Goal: Information Seeking & Learning: Learn about a topic

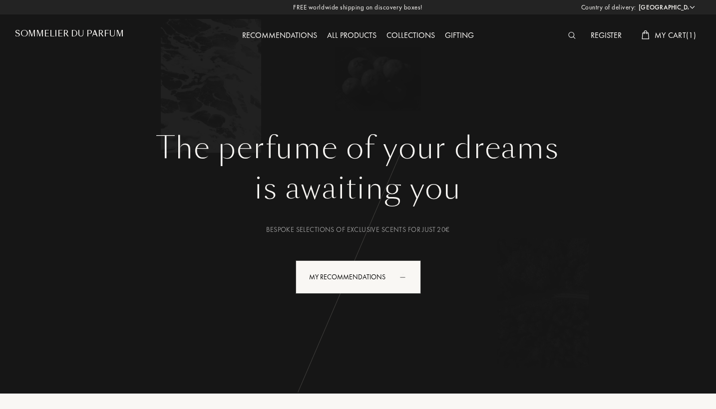
select select "PT"
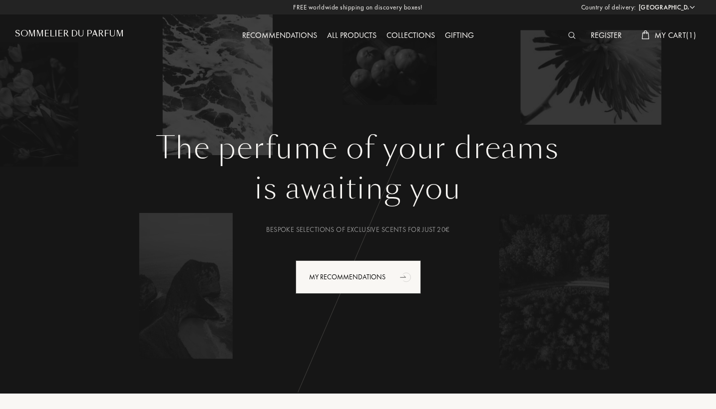
click at [572, 34] on img at bounding box center [571, 35] width 7 height 7
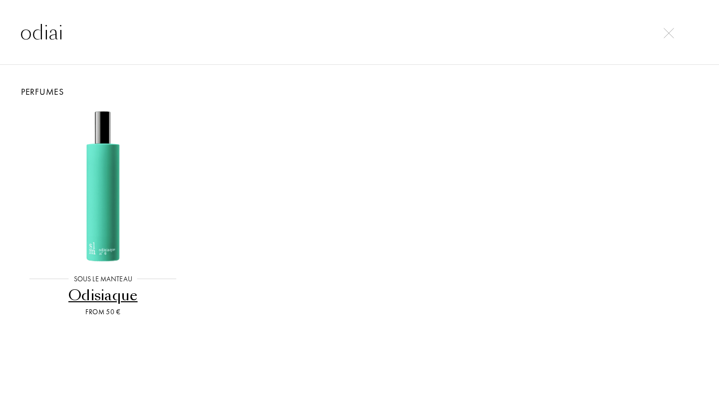
type input "odiai"
drag, startPoint x: 462, startPoint y: 40, endPoint x: 110, endPoint y: 178, distance: 377.9
click at [110, 178] on img at bounding box center [103, 186] width 154 height 154
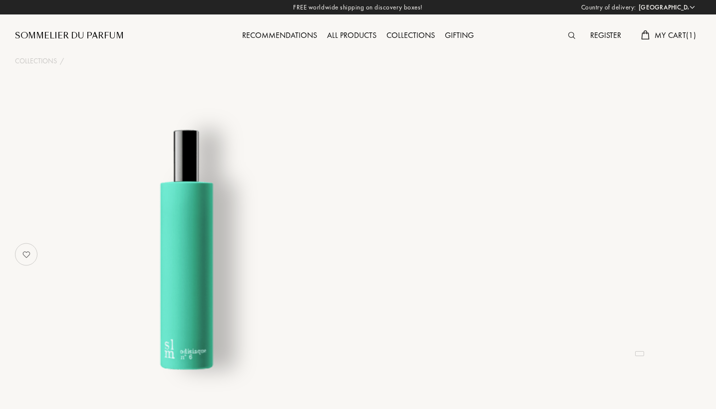
select select "PT"
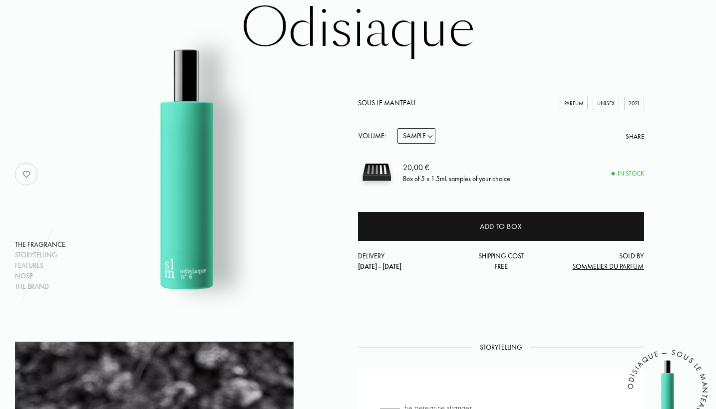
scroll to position [80, 0]
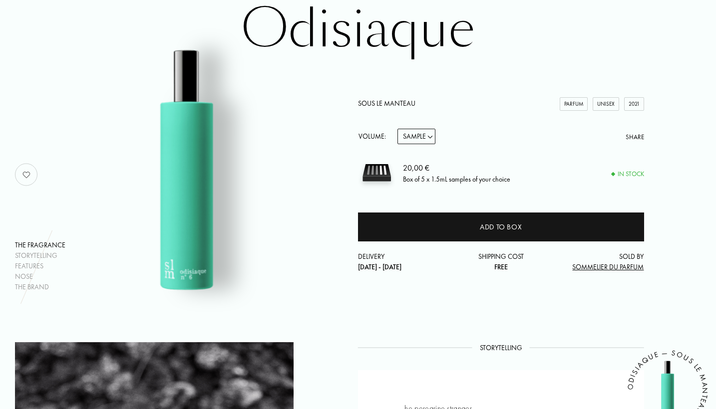
select select "1"
select select "2"
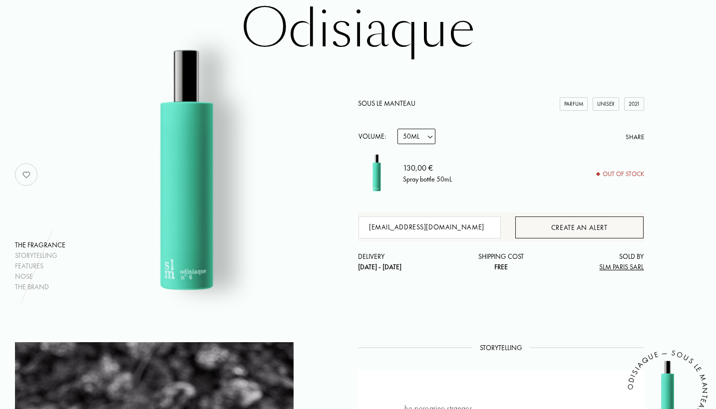
type input "[EMAIL_ADDRESS][DOMAIN_NAME]"
click at [557, 225] on div "Create an alert" at bounding box center [579, 228] width 128 height 22
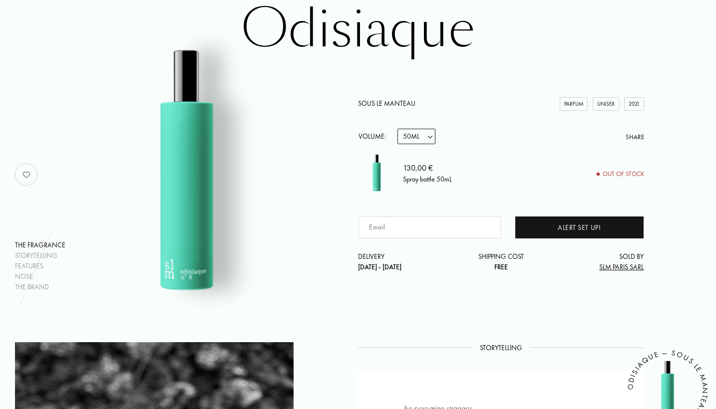
select select "3"
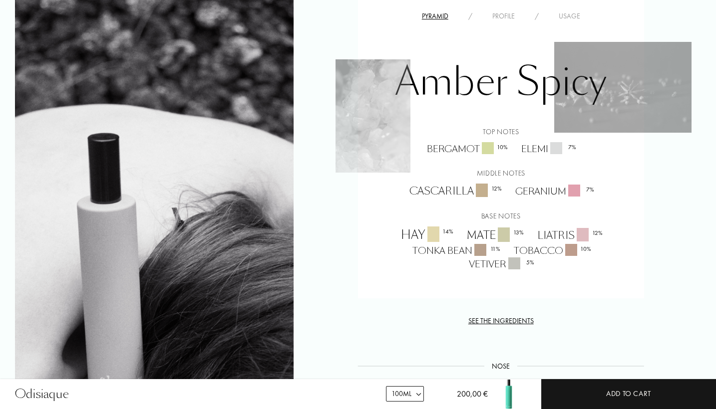
scroll to position [693, 0]
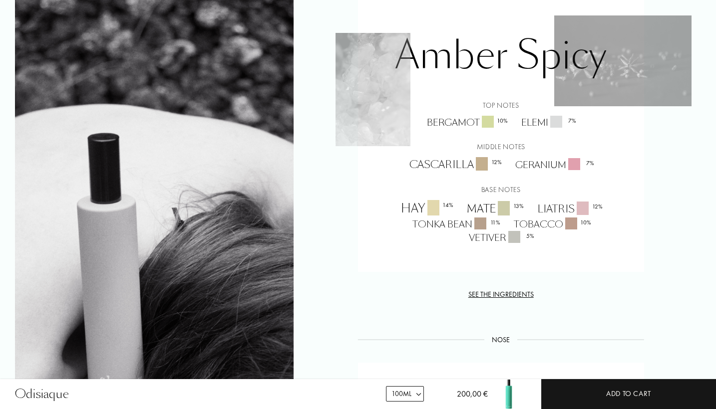
click at [507, 290] on div "See the ingredients" at bounding box center [501, 295] width 286 height 10
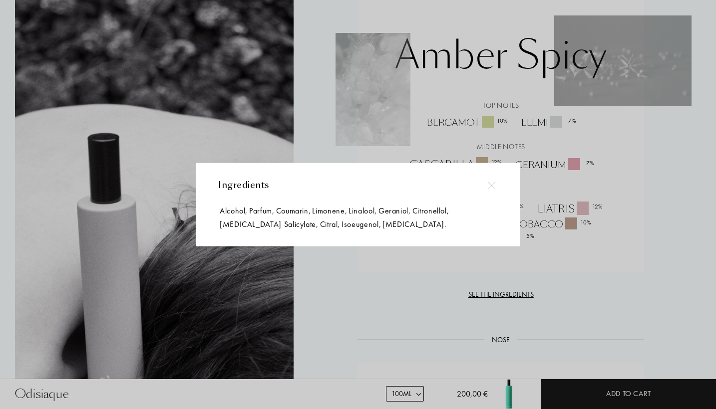
click at [496, 183] on div at bounding box center [491, 185] width 22 height 22
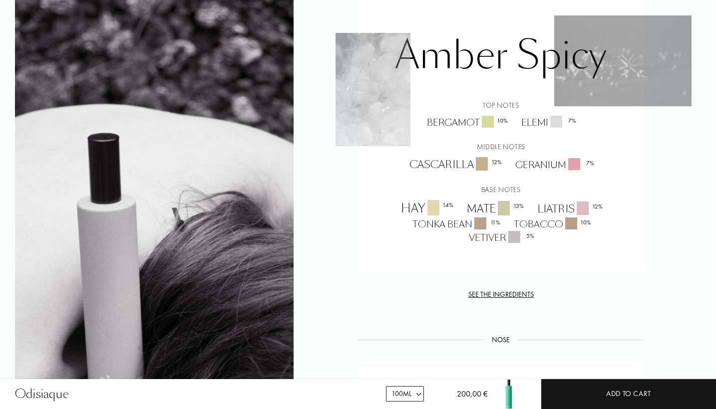
click at [446, 164] on div "Cascarilla 12 %" at bounding box center [455, 164] width 106 height 15
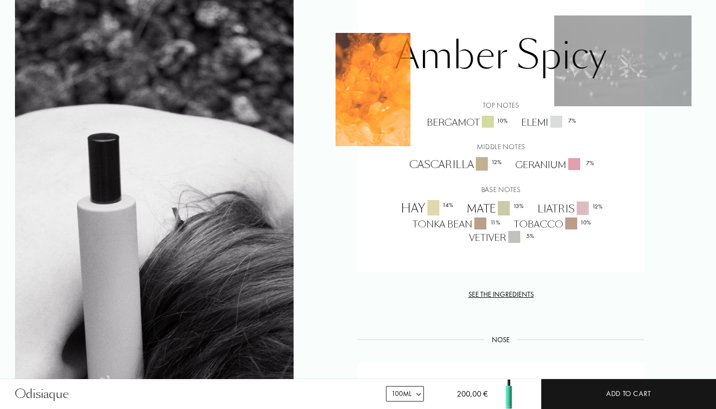
click at [392, 112] on img at bounding box center [372, 89] width 75 height 113
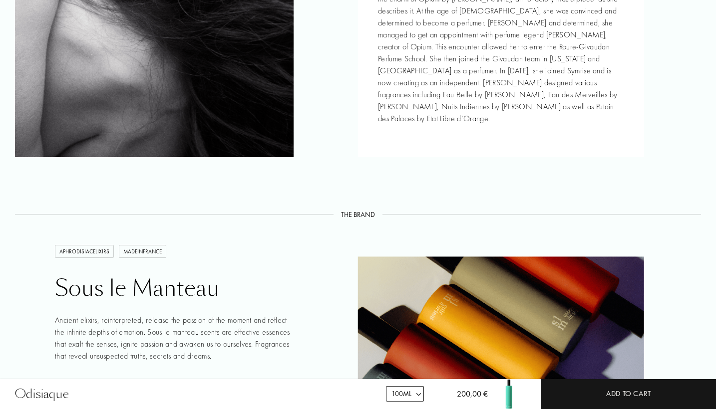
scroll to position [1191, 0]
click at [405, 4] on div "As a kid, [PERSON_NAME] was a tomboy. To her own surprise, she fell under the c…" at bounding box center [501, 53] width 246 height 144
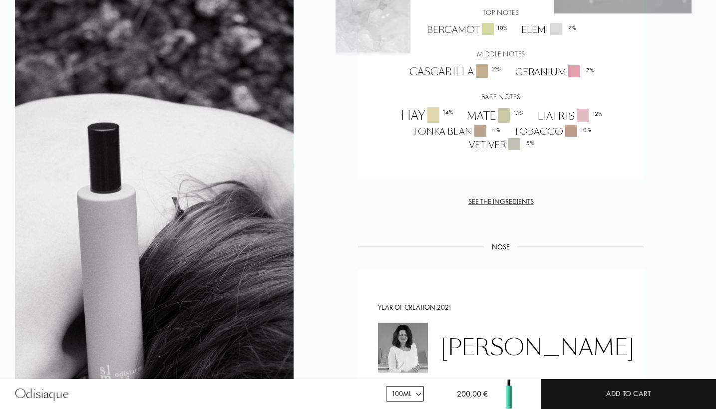
scroll to position [568, 0]
